Goal: Task Accomplishment & Management: Use online tool/utility

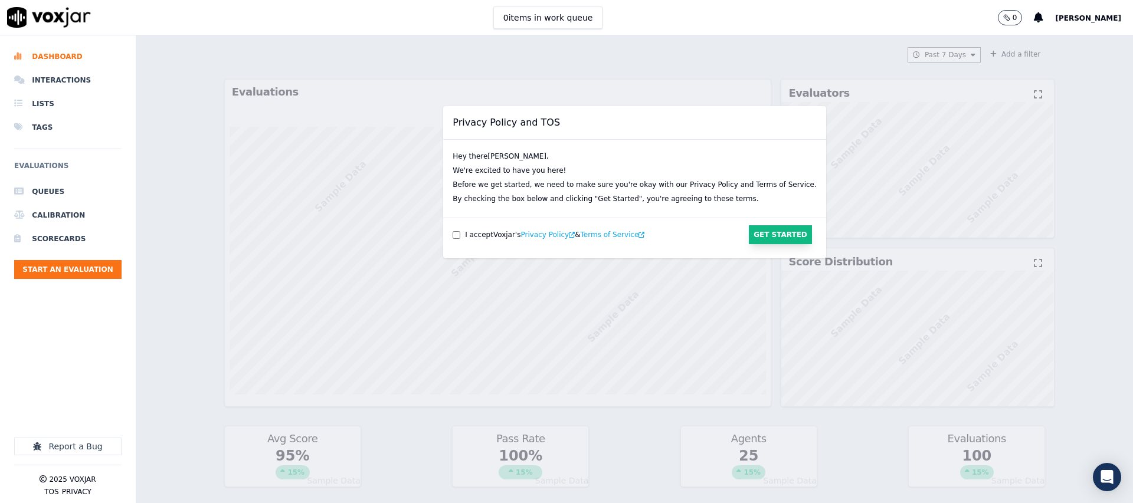
drag, startPoint x: 777, startPoint y: 235, endPoint x: 760, endPoint y: 248, distance: 21.8
click at [777, 235] on button "Get Started" at bounding box center [780, 234] width 63 height 19
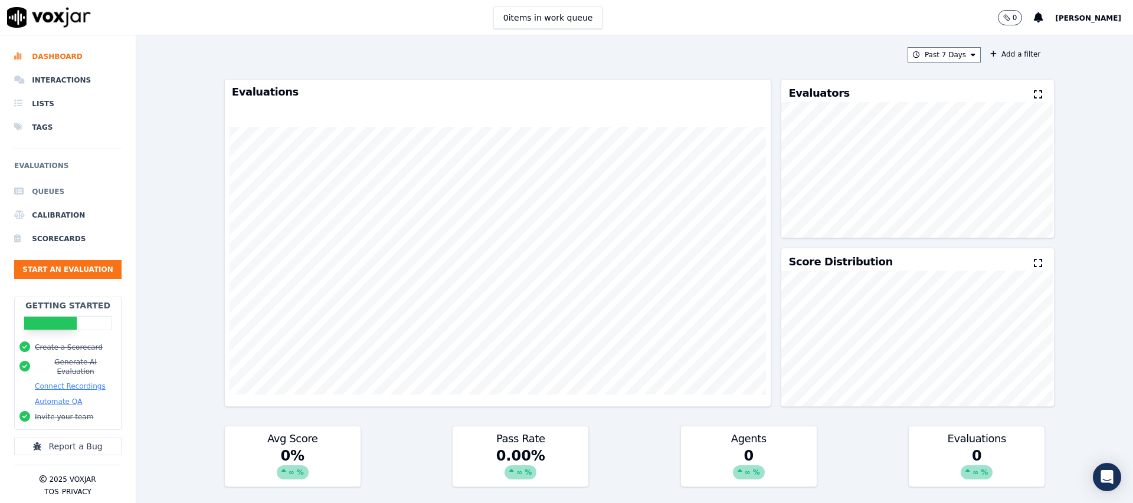
click at [53, 186] on li "Queues" at bounding box center [67, 192] width 107 height 24
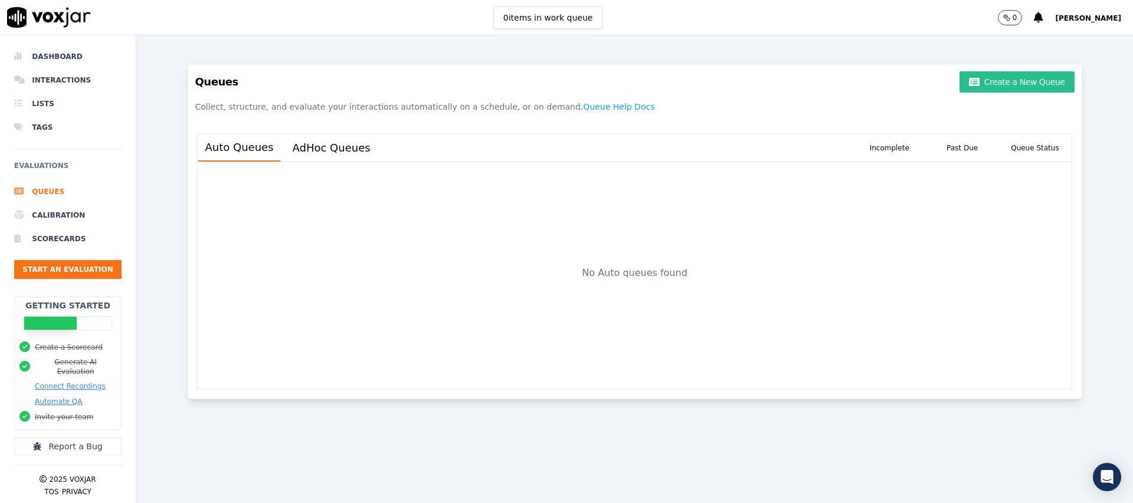
click at [1033, 83] on button "Create a New Queue" at bounding box center [1016, 81] width 114 height 21
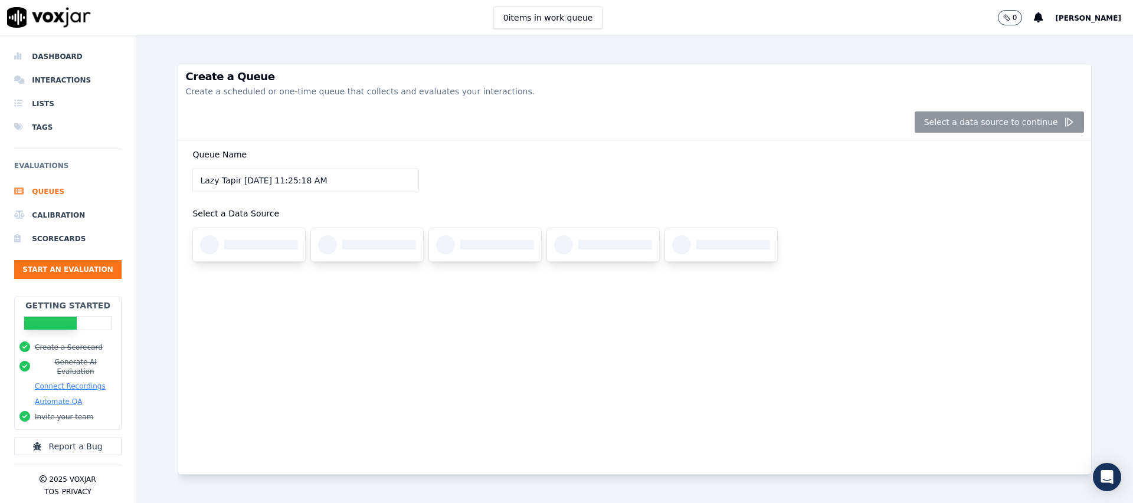
click at [350, 180] on input "Lazy Tapir [DATE] 11:25:18 AM" at bounding box center [305, 181] width 227 height 24
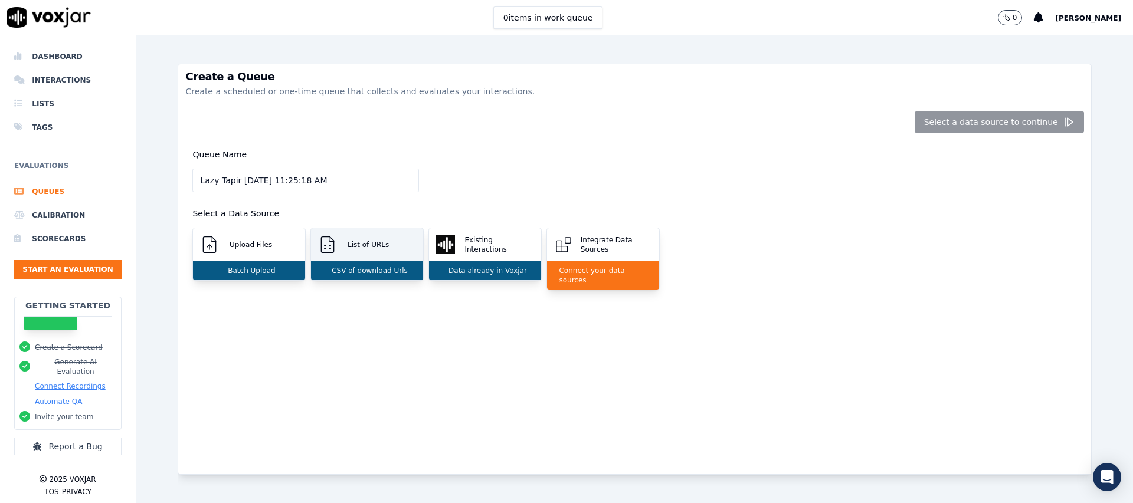
click at [377, 276] on div "CSV of download Urls" at bounding box center [367, 270] width 112 height 19
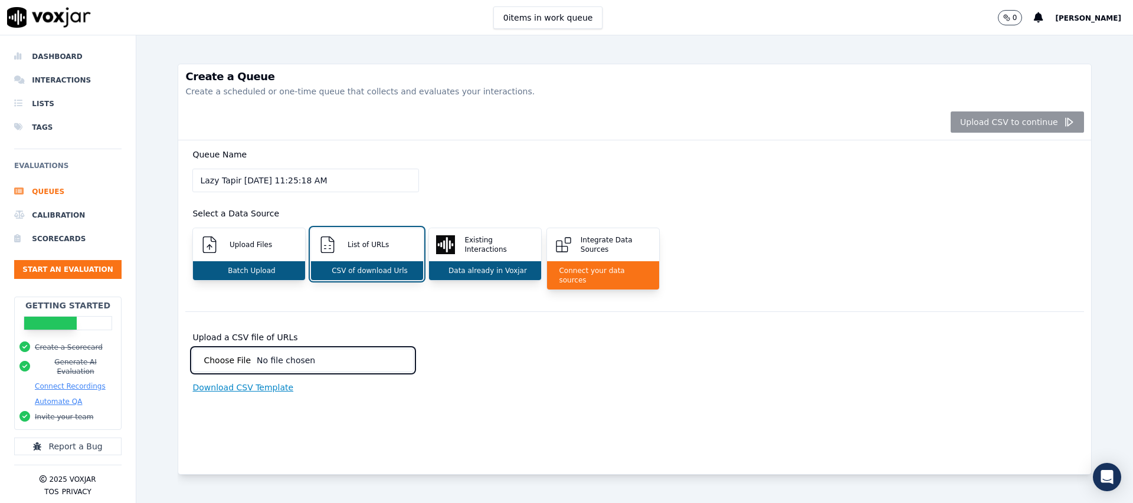
click at [276, 355] on input "Upload a CSV file of URLs" at bounding box center [302, 361] width 221 height 24
click at [235, 352] on input "Upload a CSV file of URLs" at bounding box center [302, 361] width 221 height 24
type input "C:\fakepath\VOXJAR - Sheet1.csv"
